Goal: Transaction & Acquisition: Subscribe to service/newsletter

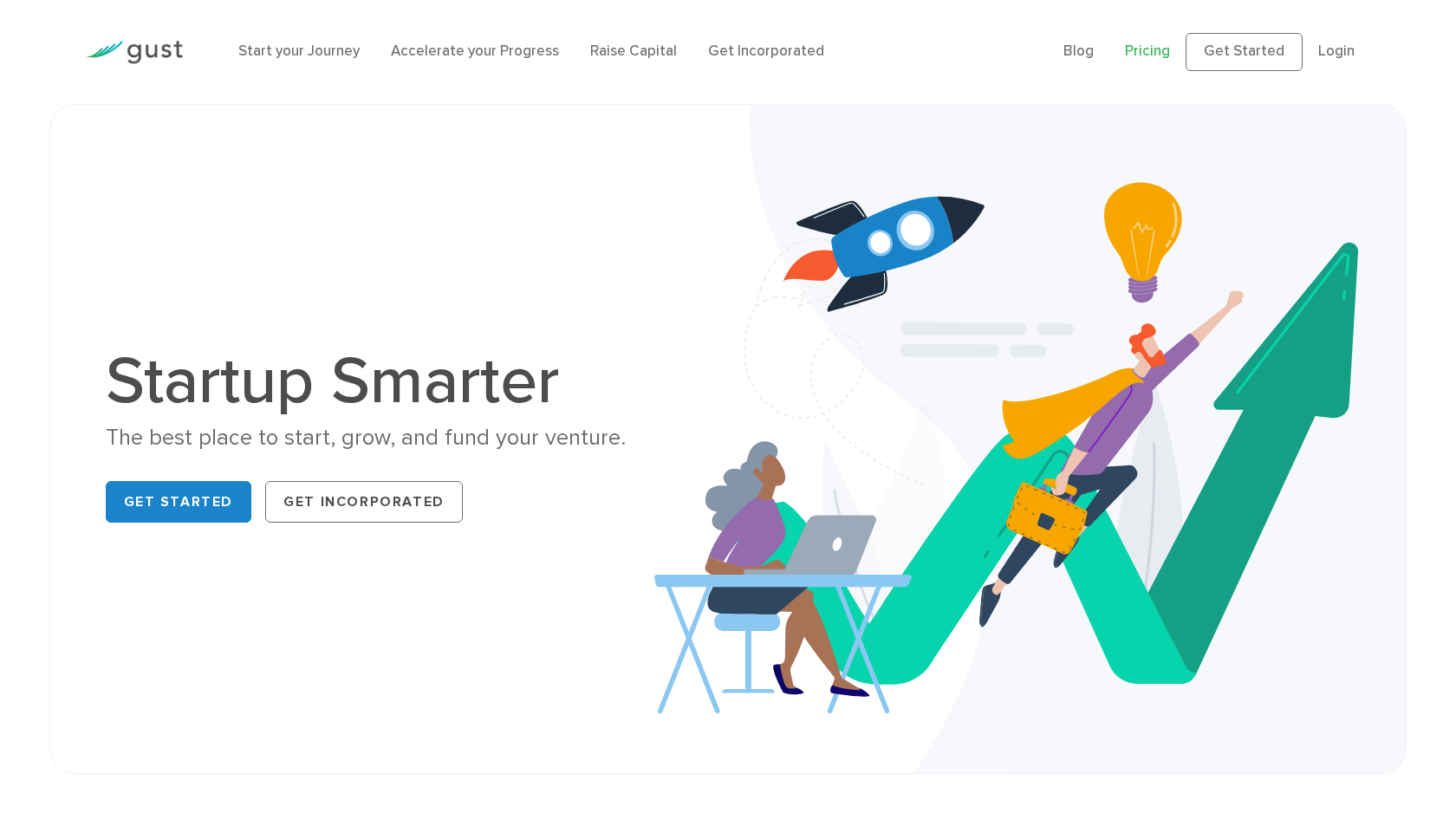
click at [1153, 54] on link "Pricing" at bounding box center [1148, 50] width 45 height 17
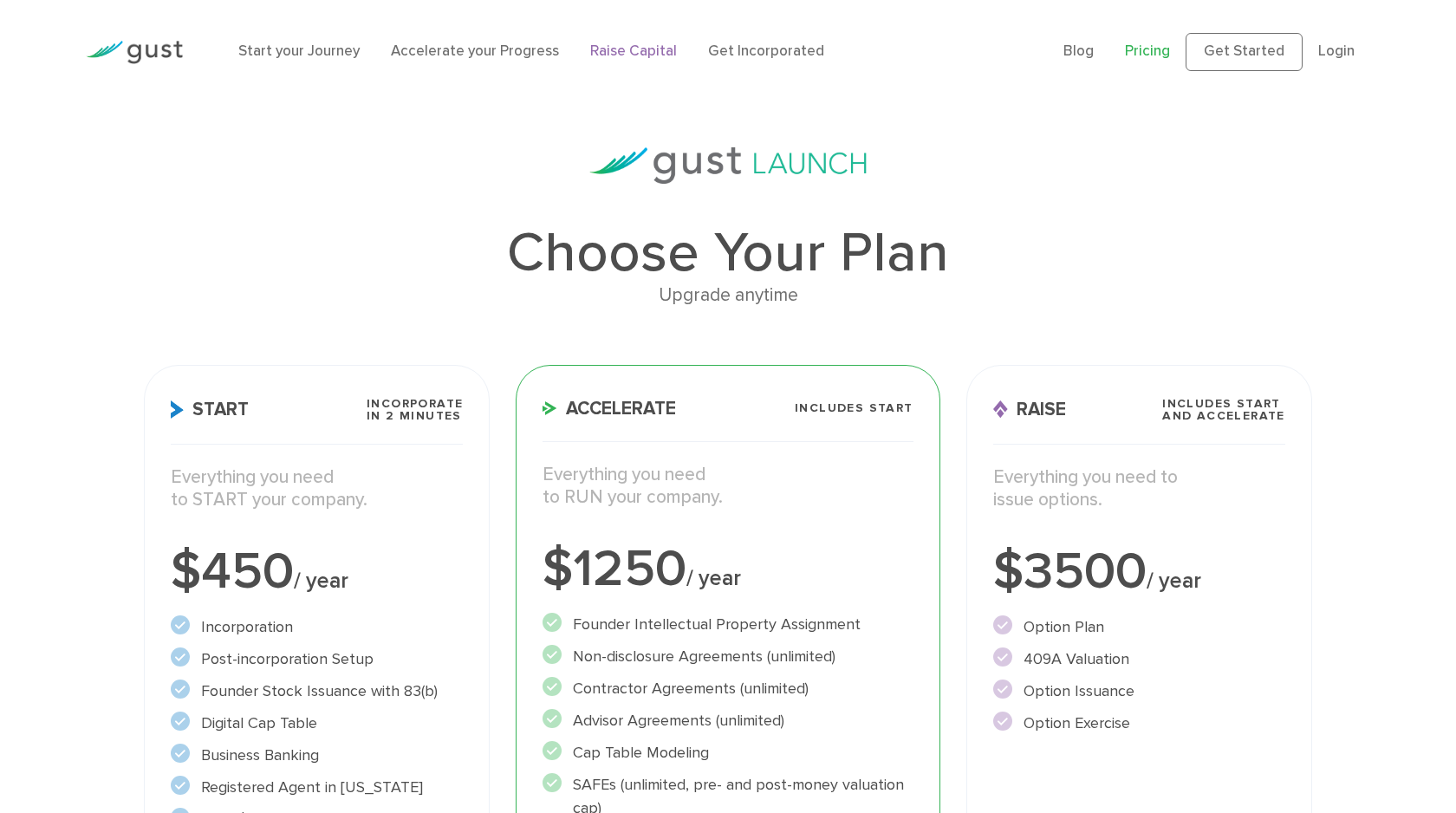
click at [619, 53] on link "Raise Capital" at bounding box center [633, 50] width 87 height 17
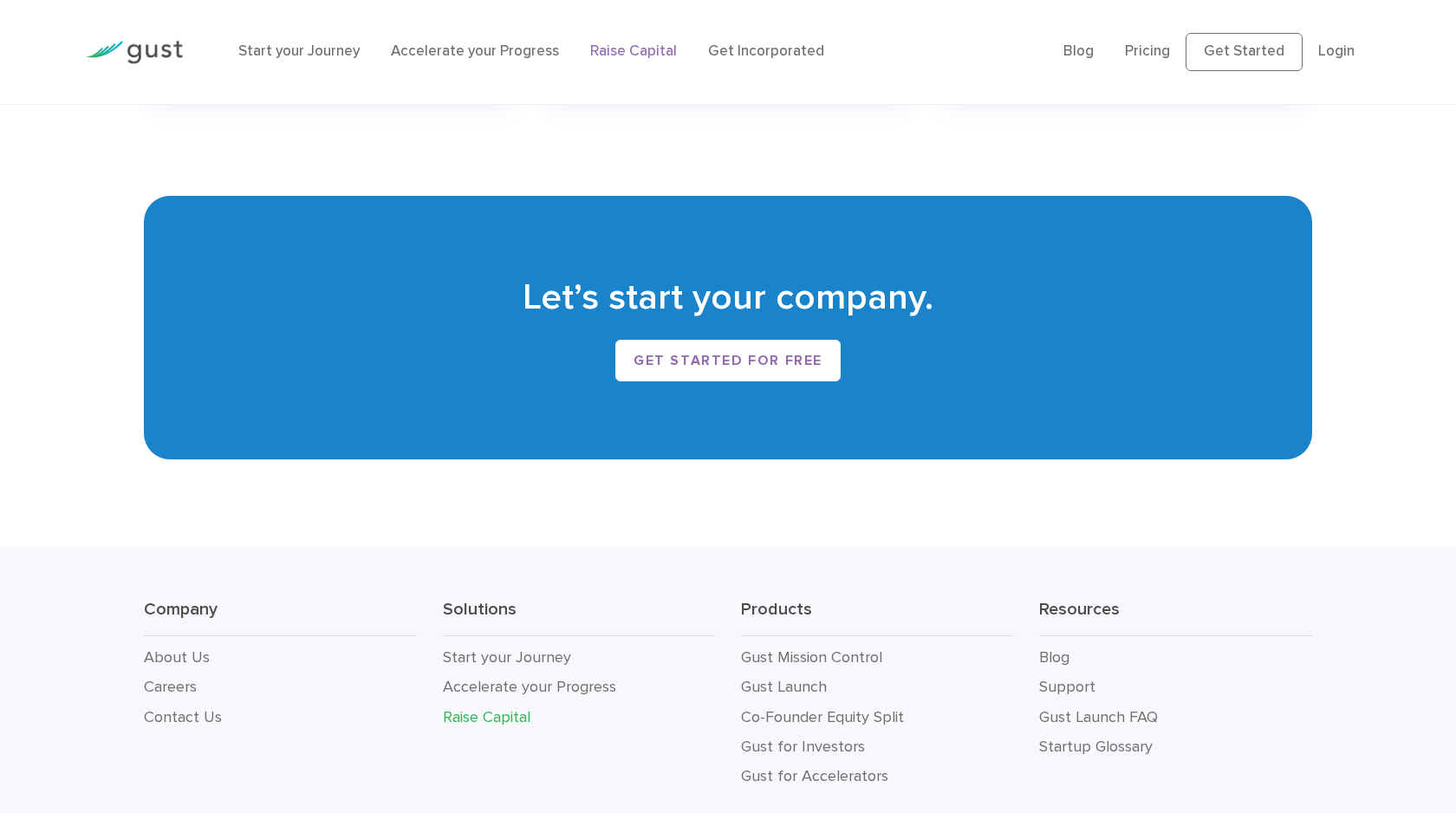
scroll to position [2982, 0]
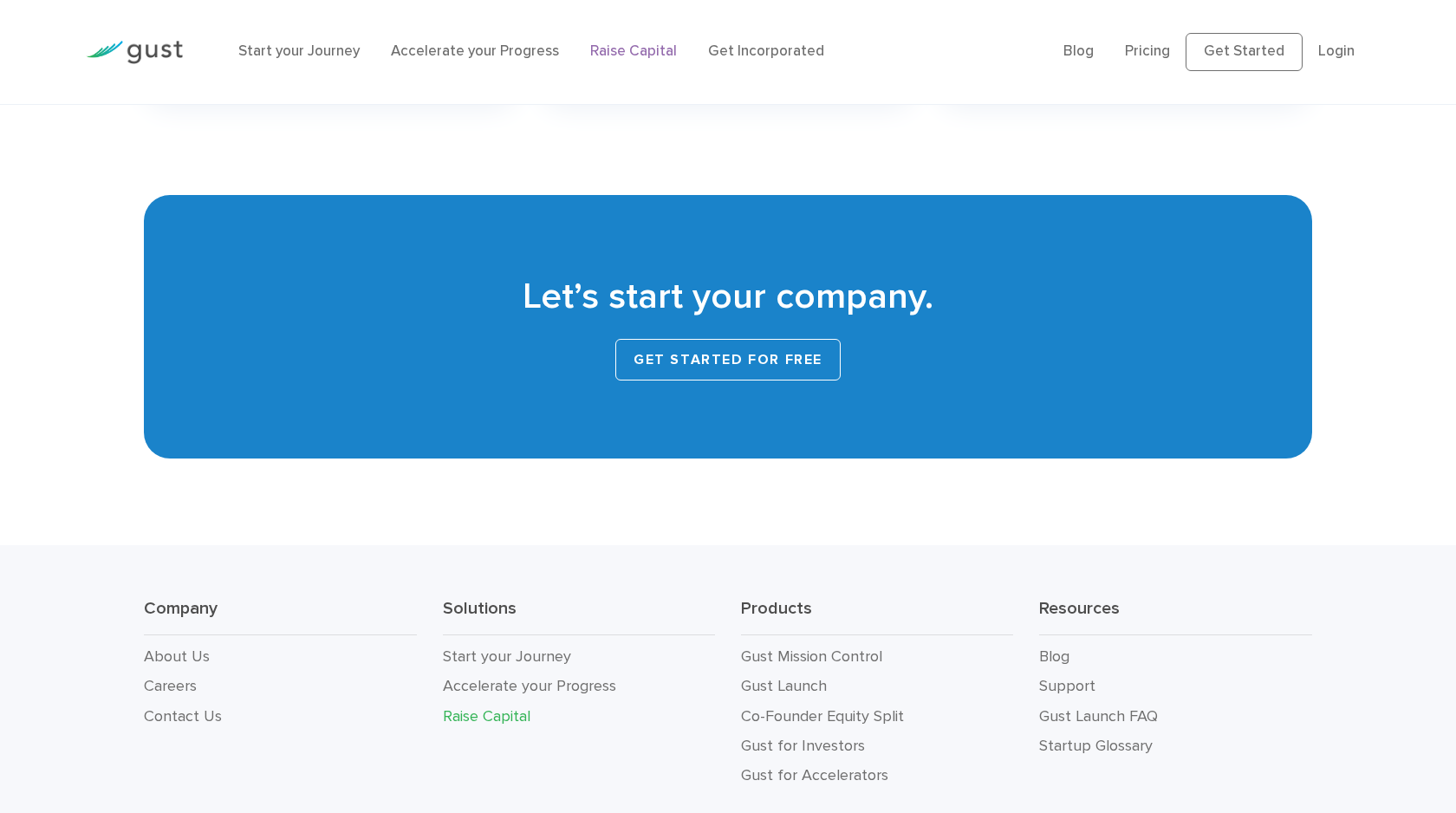
click at [678, 361] on link "Get started for free" at bounding box center [728, 359] width 225 height 41
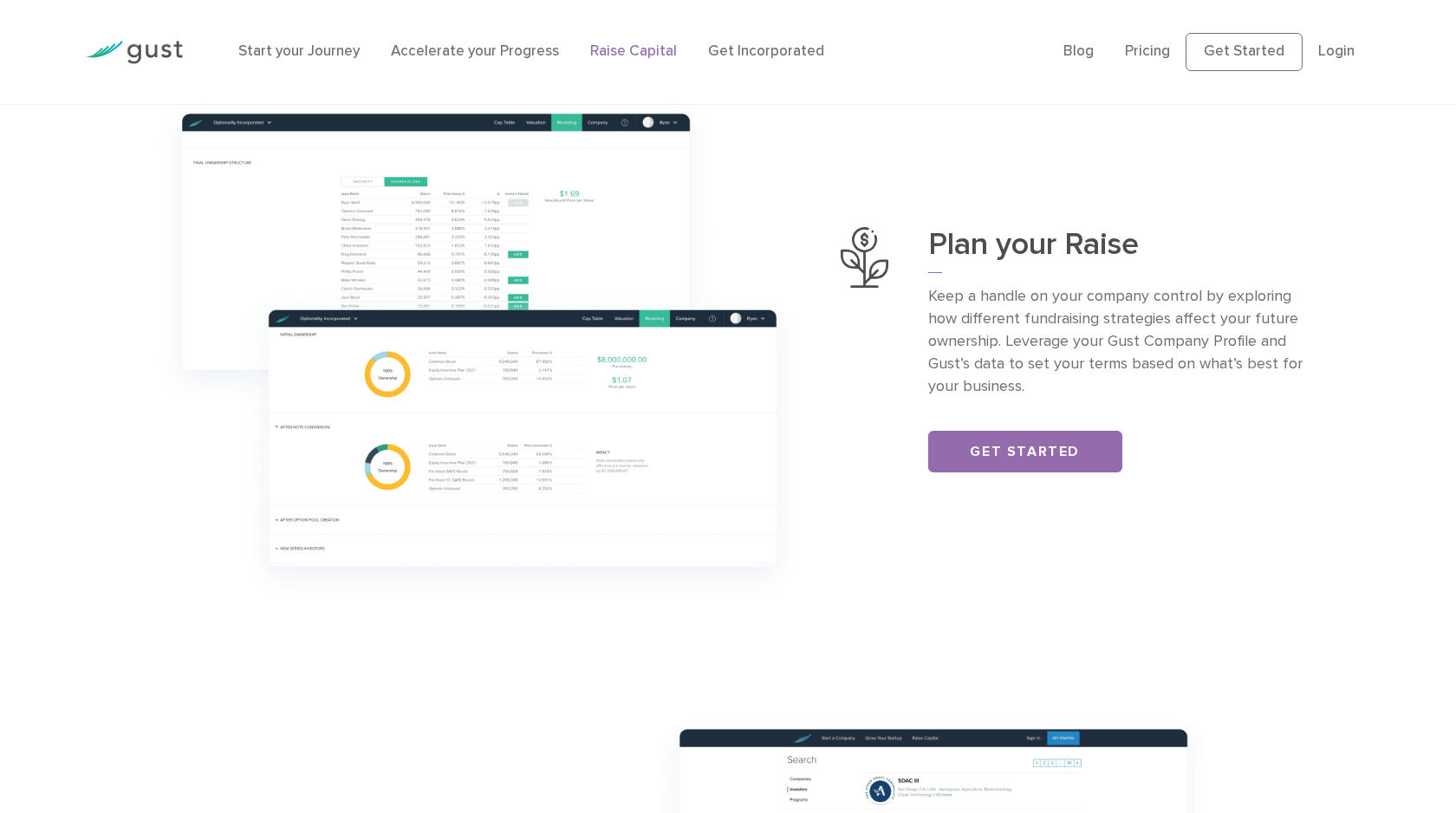
scroll to position [0, 0]
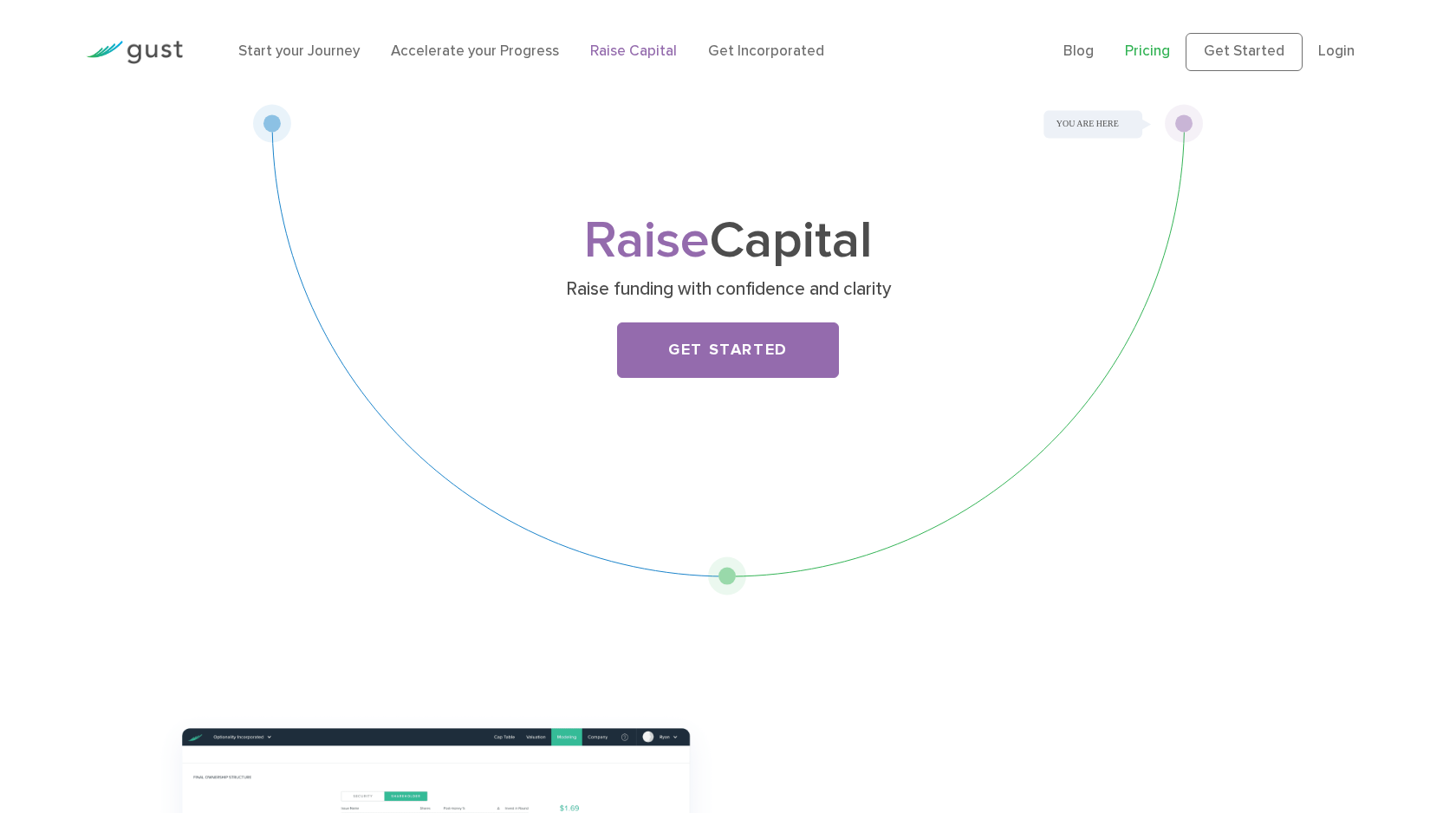
click at [1137, 53] on link "Pricing" at bounding box center [1148, 50] width 45 height 17
